Goal: Task Accomplishment & Management: Complete application form

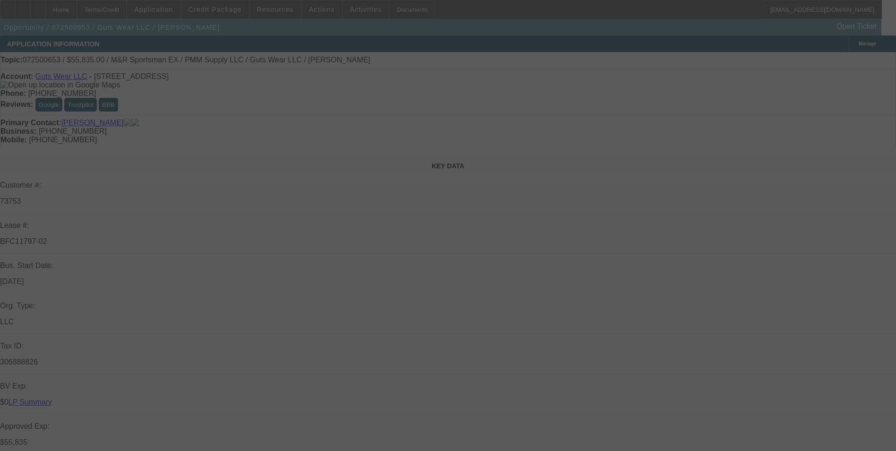
select select "0"
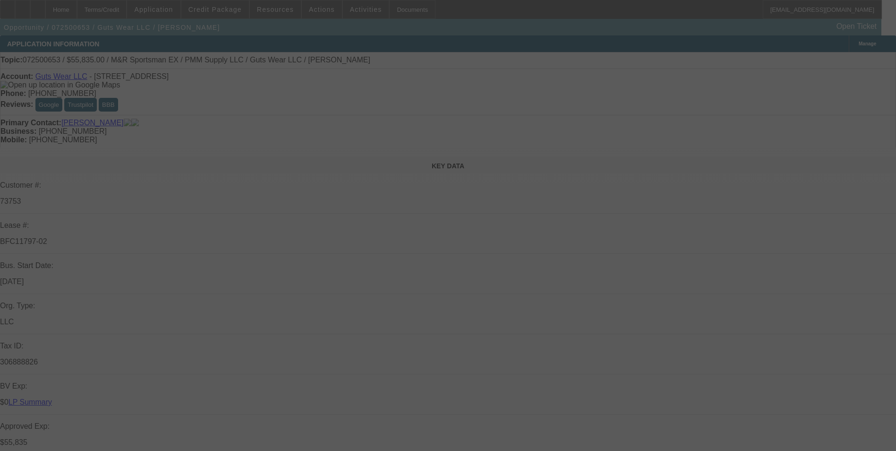
select select "0"
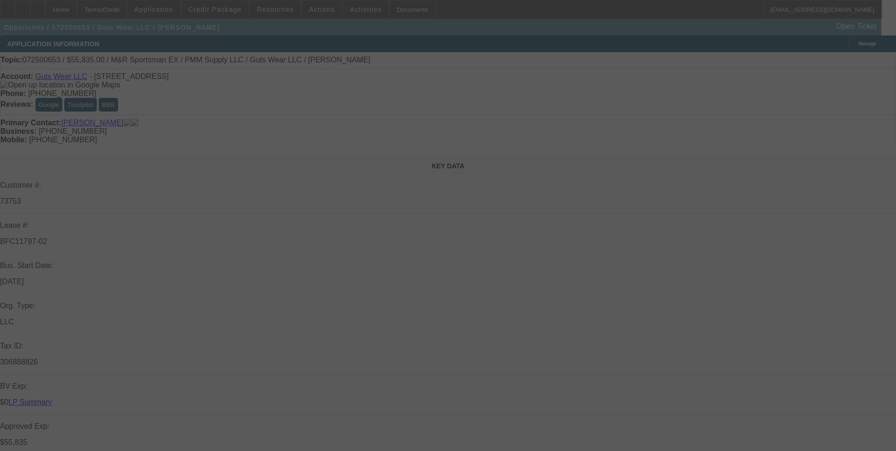
select select "0"
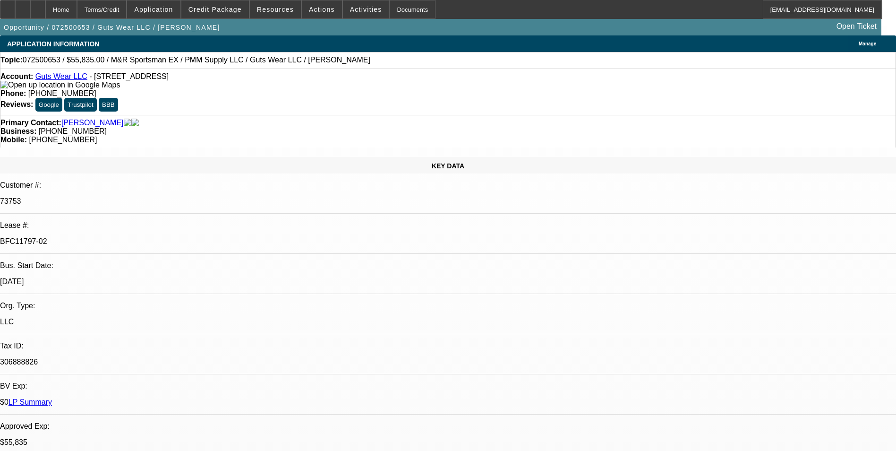
select select "1"
select select "2"
select select "1"
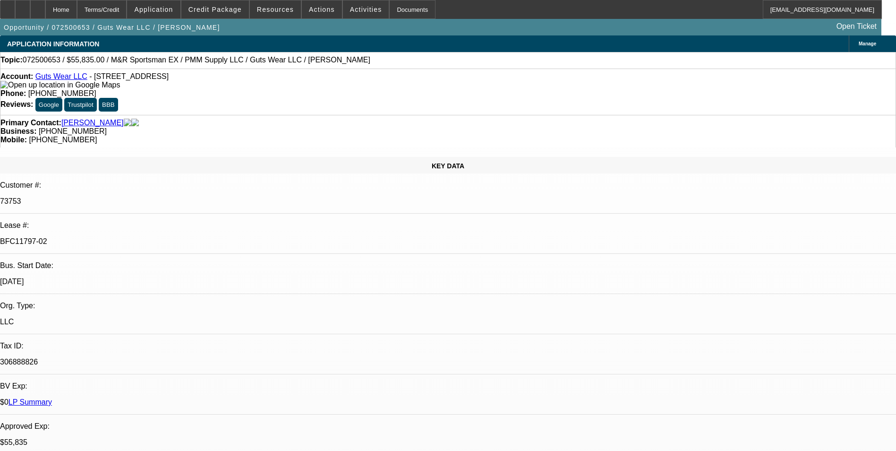
select select "2"
select select "1"
select select "2"
select select "1"
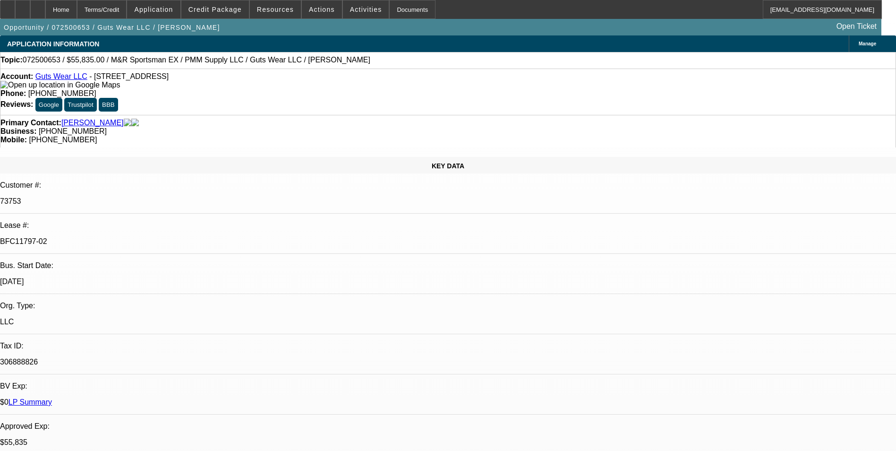
select select "1"
select select "2"
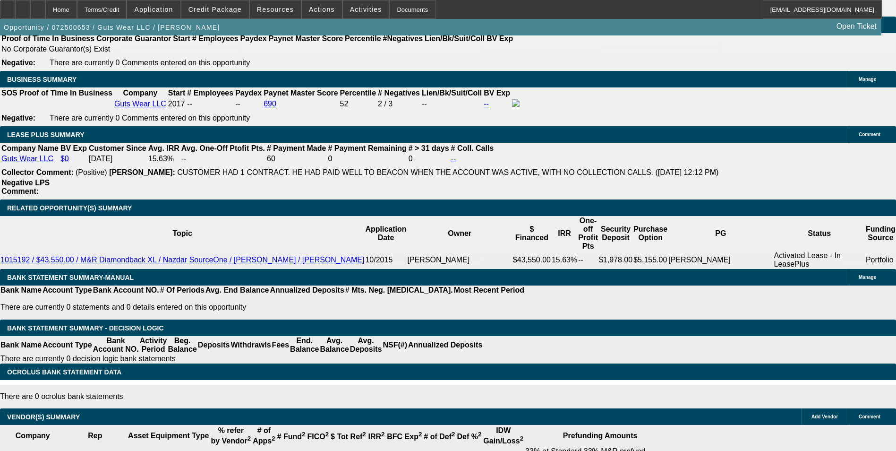
scroll to position [1417, 0]
